Goal: Task Accomplishment & Management: Manage account settings

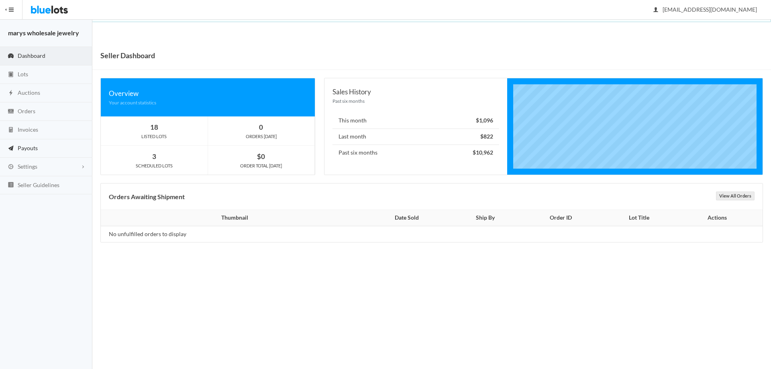
click at [38, 147] on link "Payouts" at bounding box center [46, 148] width 92 height 18
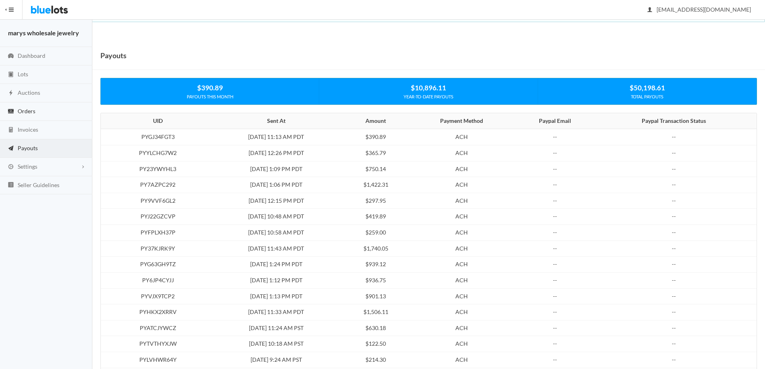
click at [26, 113] on span "Orders" at bounding box center [27, 111] width 18 height 7
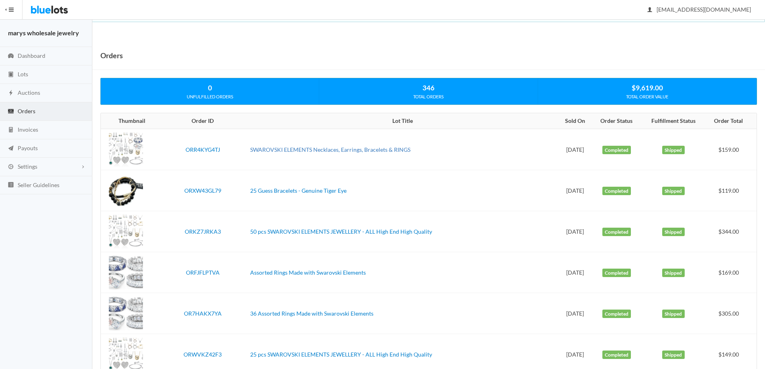
click at [386, 150] on link "SWAROVSKI ELEMENTS Necklaces, Earrings, Bracelets & RINGS" at bounding box center [330, 149] width 160 height 7
click at [310, 192] on link "25 Guess Bracelets - Genuine Tiger Eye" at bounding box center [298, 190] width 96 height 7
click at [288, 231] on link "50 pcs SWAROVSKI ELEMENTS JEWELLERY - ALL High End High Quality" at bounding box center [341, 231] width 182 height 7
click at [333, 151] on link "SWAROVSKI ELEMENTS Necklaces, Earrings, Bracelets & RINGS" at bounding box center [330, 149] width 160 height 7
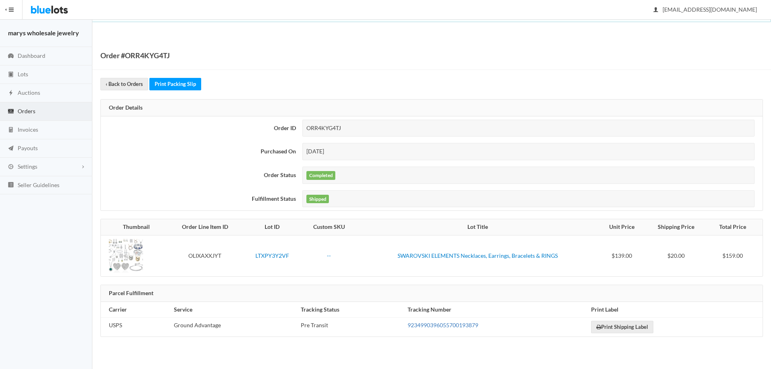
click at [454, 323] on link "9234990396055700193879" at bounding box center [443, 325] width 71 height 7
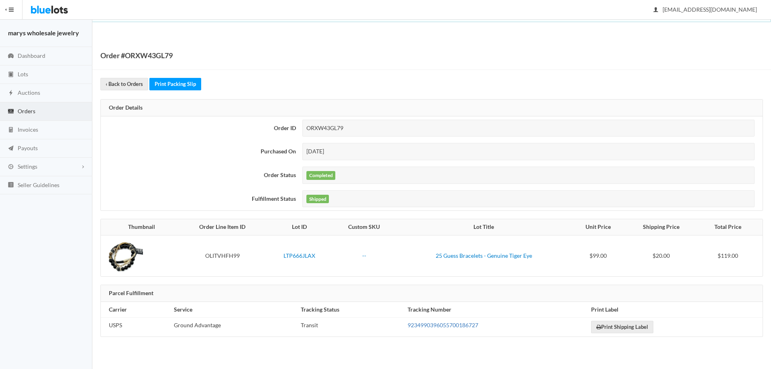
click at [447, 327] on link "9234990396055700186727" at bounding box center [443, 325] width 71 height 7
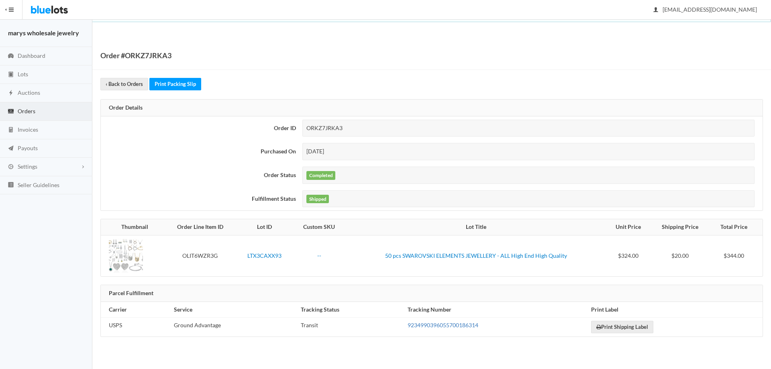
click at [435, 326] on link "9234990396055700186314" at bounding box center [443, 325] width 71 height 7
click at [41, 94] on link "Auctions" at bounding box center [46, 93] width 92 height 18
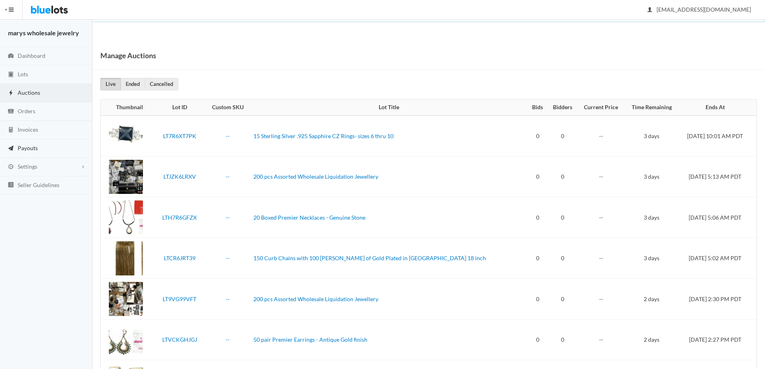
click at [29, 145] on span "Payouts" at bounding box center [28, 148] width 20 height 7
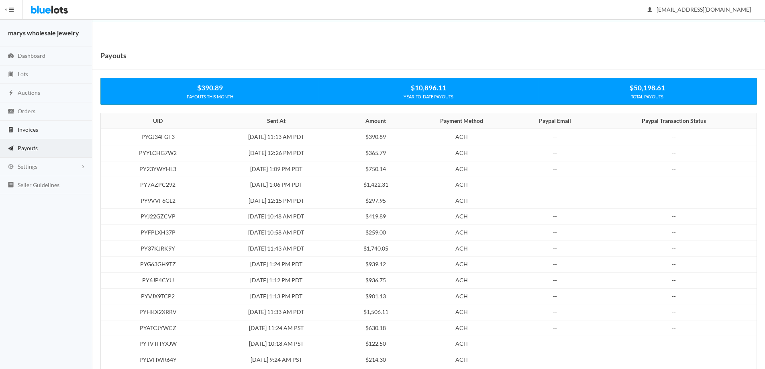
click at [29, 127] on span "Invoices" at bounding box center [28, 129] width 20 height 7
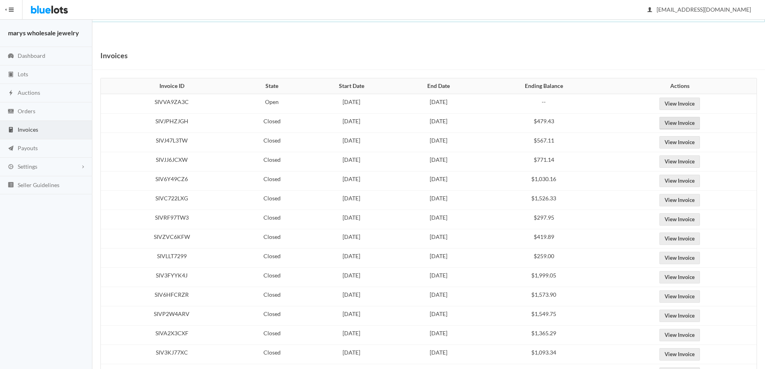
click at [700, 125] on link "View Invoice" at bounding box center [679, 123] width 41 height 12
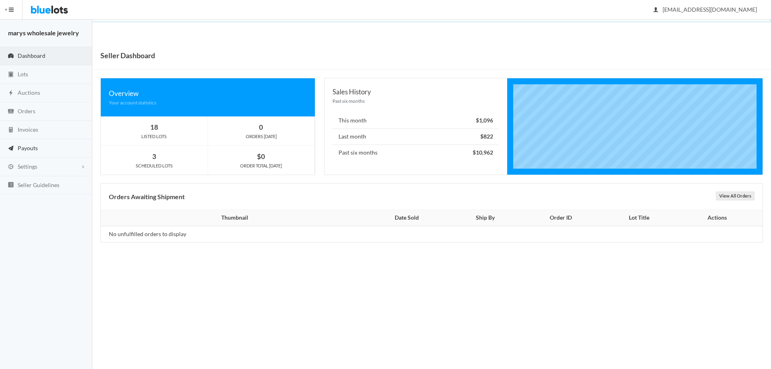
click at [41, 149] on link "Payouts" at bounding box center [46, 148] width 92 height 18
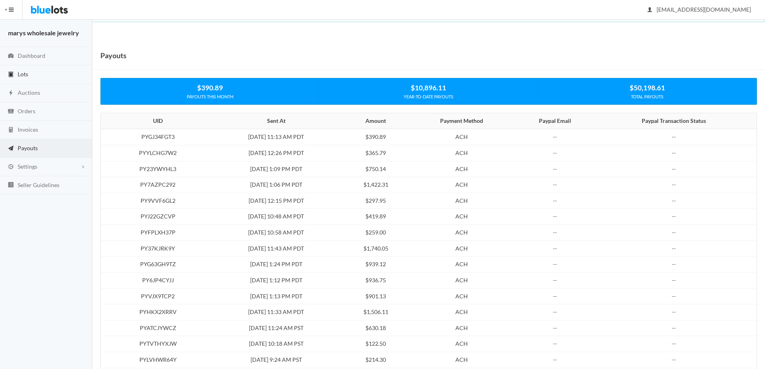
click at [29, 73] on link "Lots" at bounding box center [46, 74] width 92 height 18
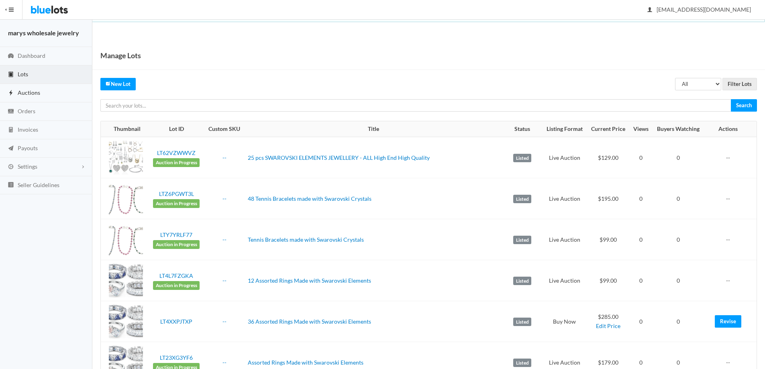
click at [17, 93] on link "Auctions" at bounding box center [46, 93] width 92 height 18
